Goal: Transaction & Acquisition: Subscribe to service/newsletter

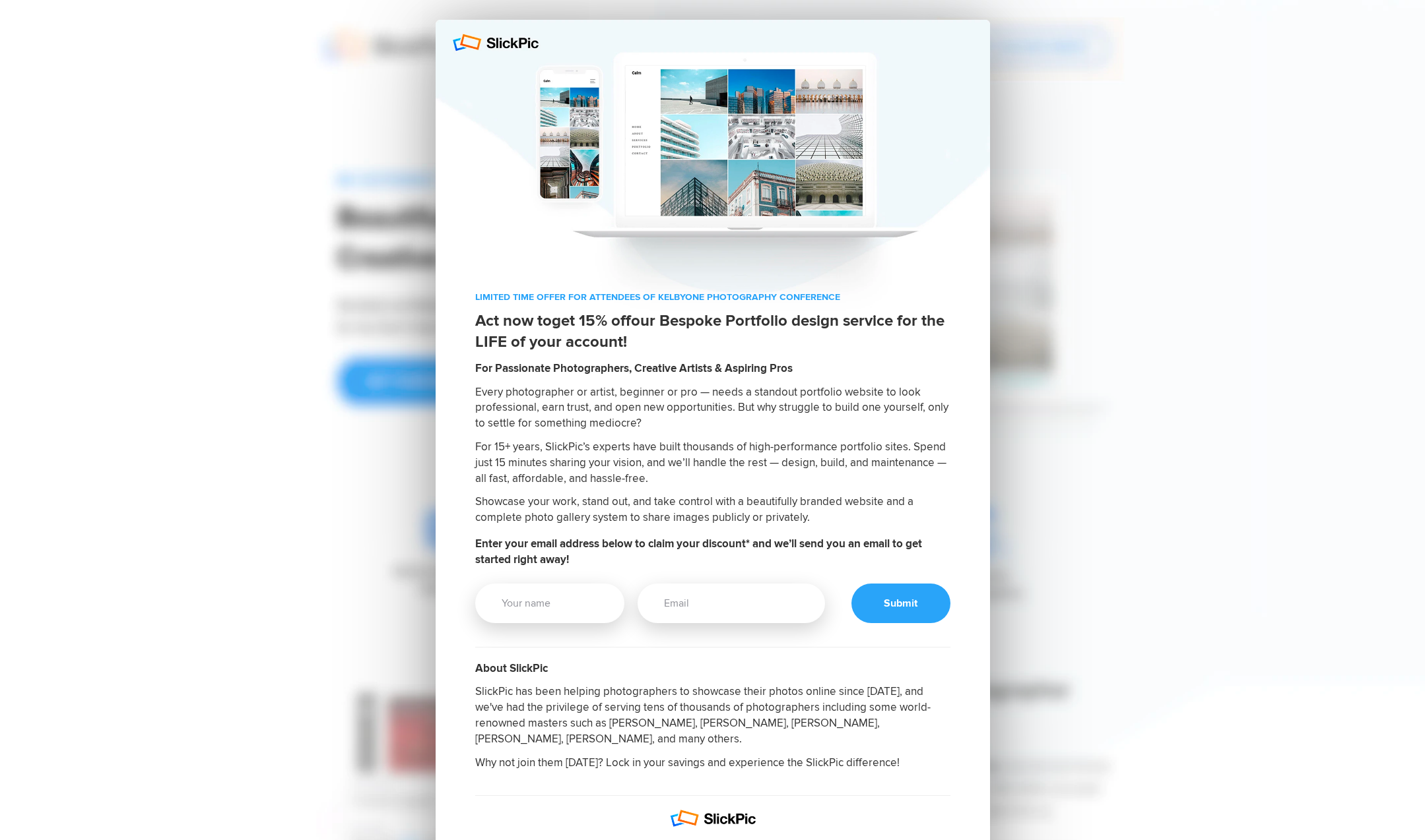
drag, startPoint x: 843, startPoint y: 293, endPoint x: 462, endPoint y: 293, distance: 381.0
click at [462, 293] on div "LIMITED TIME OFFER FOR ATTENDEES OF KELBYONE PHOTOGRAPHY CONFERENCE Act now to …" at bounding box center [713, 608] width 555 height 634
copy p "LIMITED TIME OFFER FOR ATTENDEES OF KELBYONE PHOTOGRAPHY CONFERENCE"
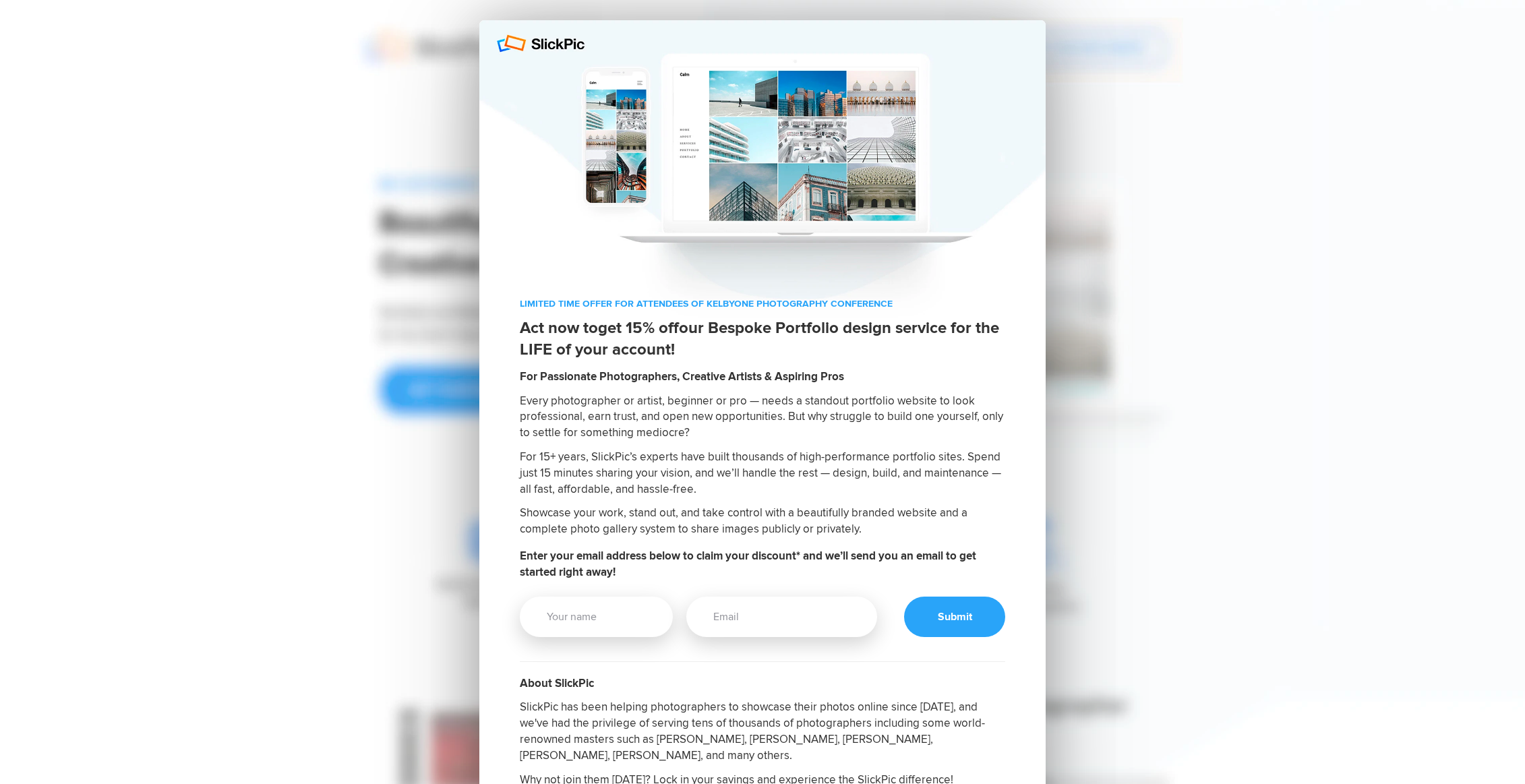
click at [328, 217] on div "LIMITED TIME OFFER FOR ATTENDEES OF KELBYONE PHOTOGRAPHY CONFERENCE Act now to …" at bounding box center [762, 553] width 930 height 1107
click at [351, 215] on div "LIMITED TIME OFFER FOR ATTENDEES OF KELBYONE PHOTOGRAPHY CONFERENCE Act now to …" at bounding box center [762, 553] width 930 height 1107
